Goal: Obtain resource: Download file/media

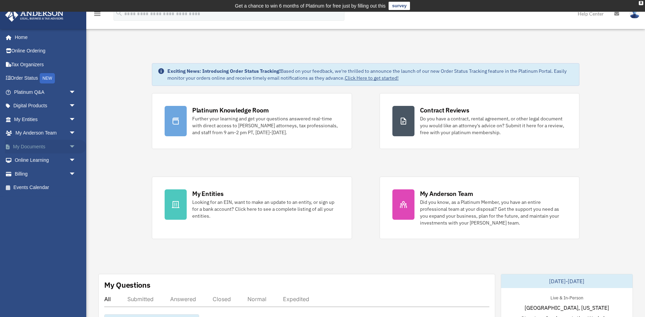
click at [67, 145] on link "My Documents arrow_drop_down" at bounding box center [45, 147] width 81 height 14
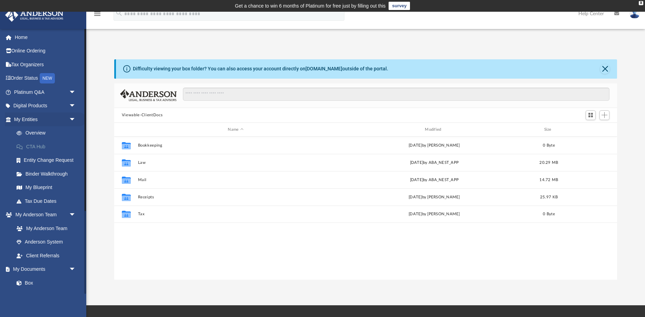
scroll to position [157, 503]
click at [72, 102] on span "arrow_drop_down" at bounding box center [76, 106] width 14 height 14
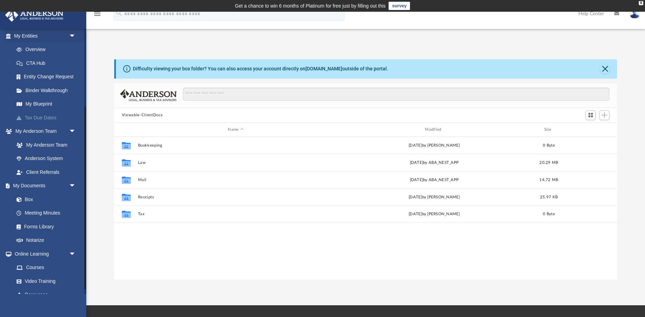
scroll to position [166, 0]
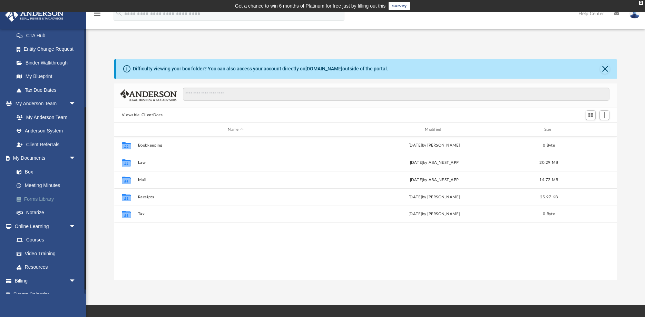
click at [48, 197] on link "Forms Library" at bounding box center [48, 199] width 77 height 14
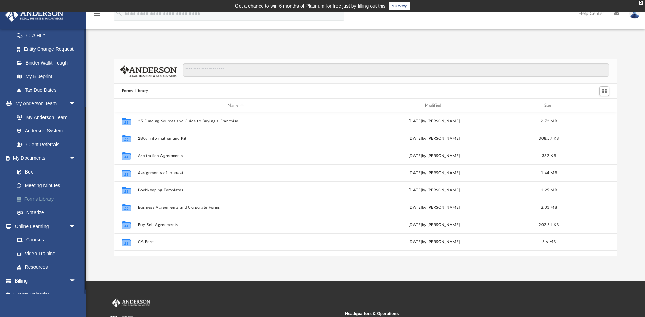
scroll to position [157, 503]
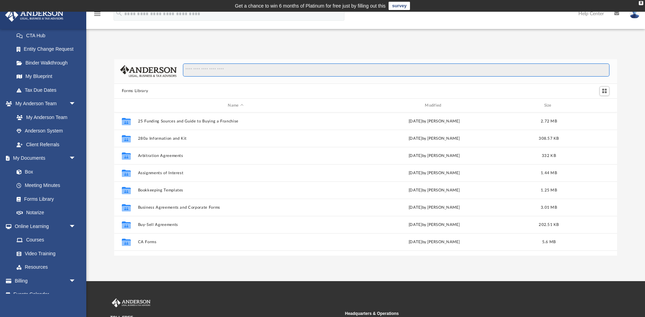
click at [197, 71] on input "Search files and folders" at bounding box center [396, 69] width 426 height 13
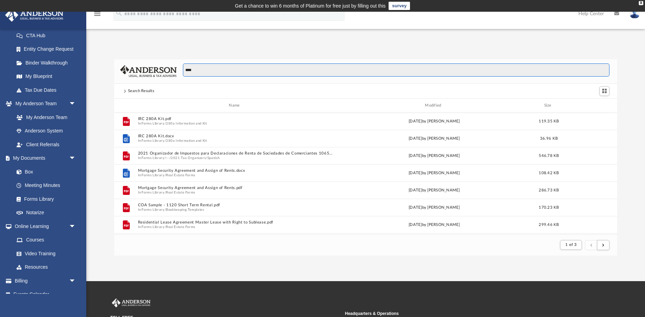
scroll to position [0, 0]
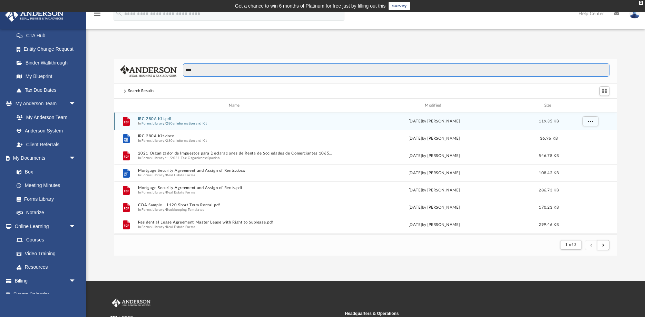
type input "****"
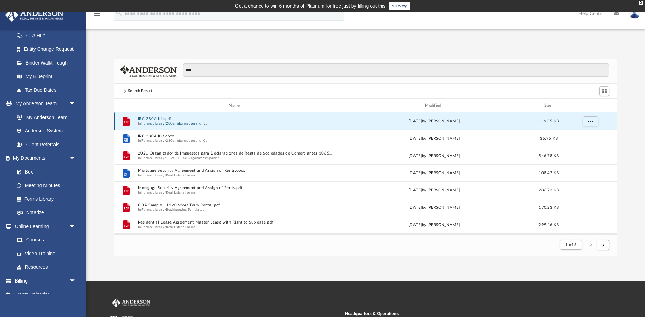
click at [164, 120] on button "IRC 280A Kit.pdf" at bounding box center [236, 119] width 196 height 4
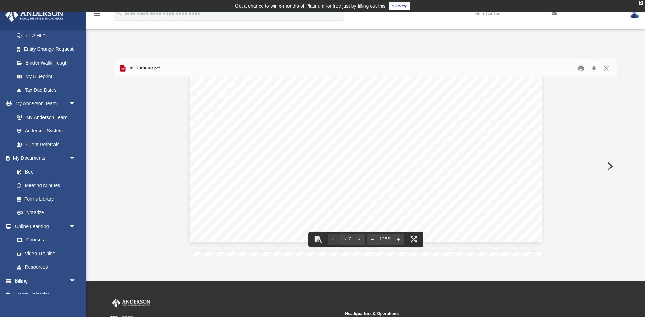
scroll to position [242, 0]
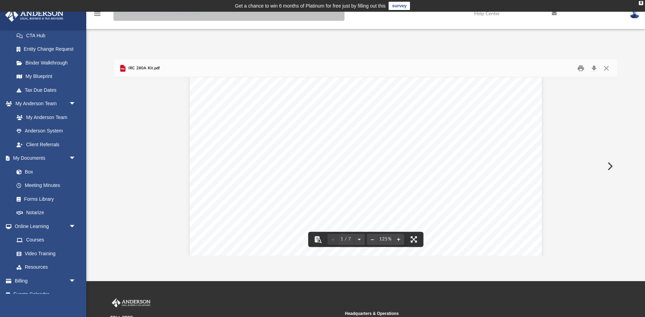
click at [168, 14] on input "search" at bounding box center [228, 14] width 231 height 14
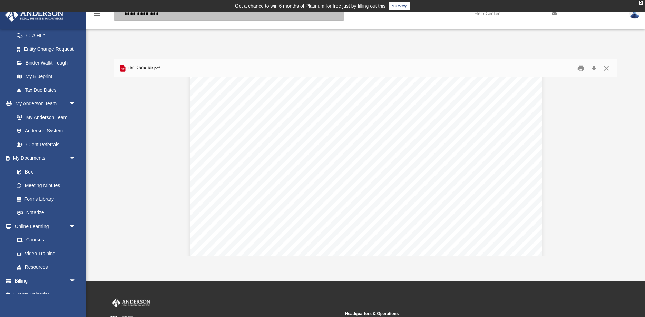
type input "**********"
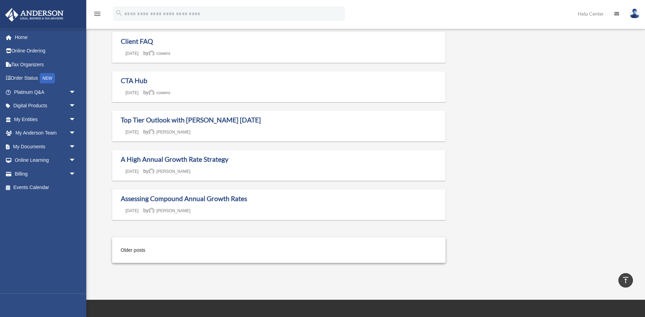
scroll to position [422, 0]
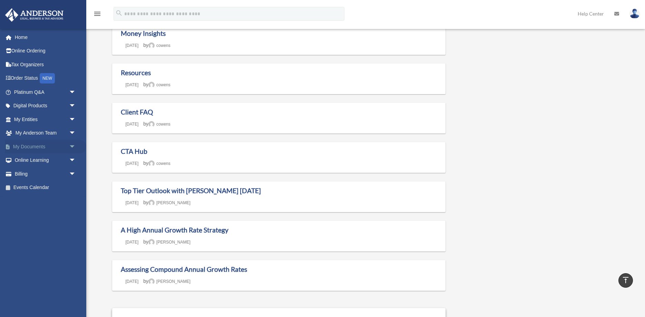
click at [70, 147] on span "arrow_drop_down" at bounding box center [76, 147] width 14 height 14
